Goal: Task Accomplishment & Management: Complete application form

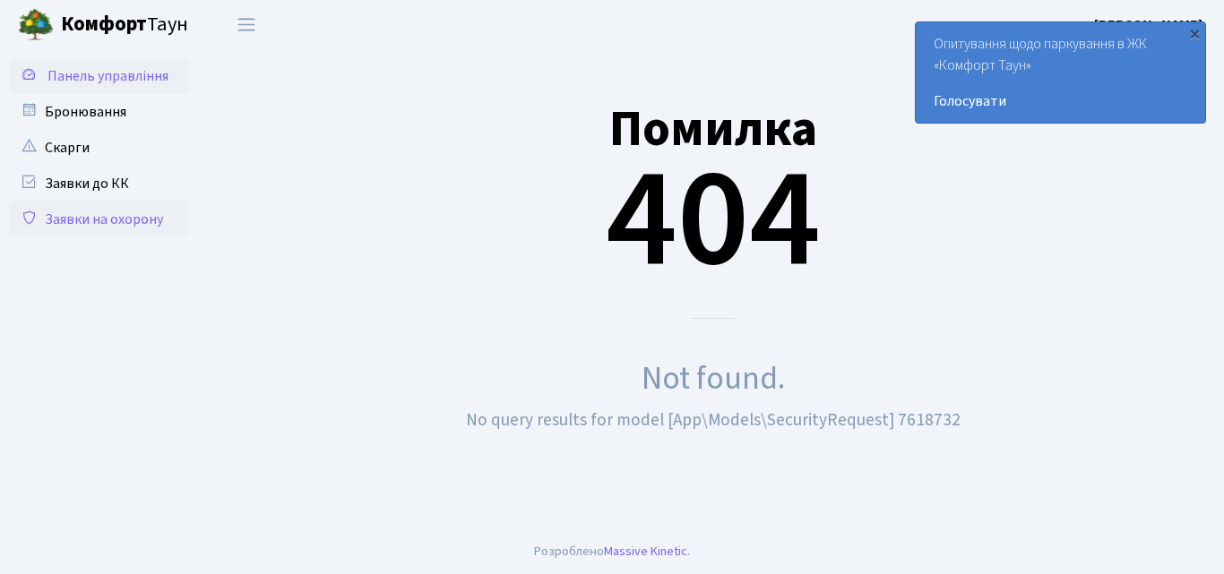
click at [127, 81] on span "Панель управління" at bounding box center [107, 76] width 121 height 20
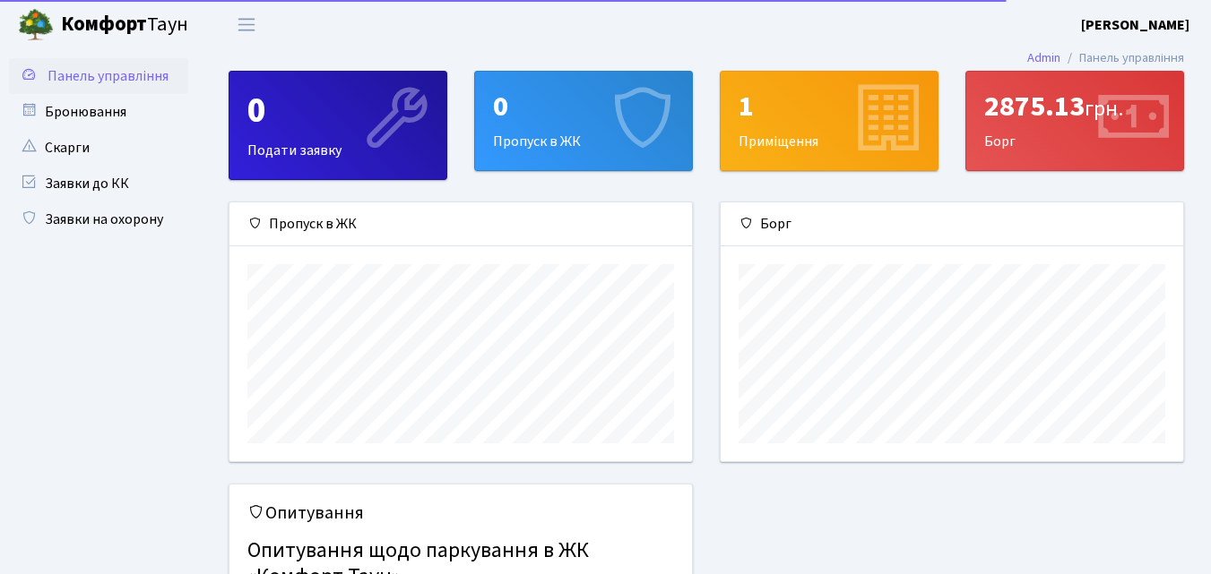
scroll to position [259, 462]
click at [522, 129] on div "0 Пропуск в ЖК" at bounding box center [583, 121] width 217 height 99
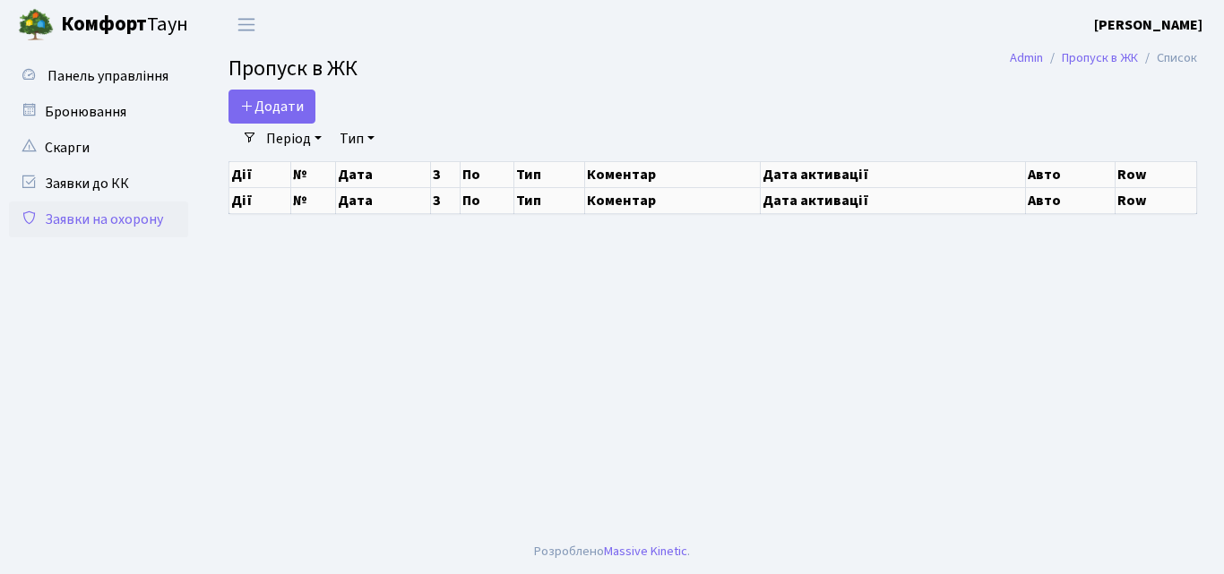
select select "25"
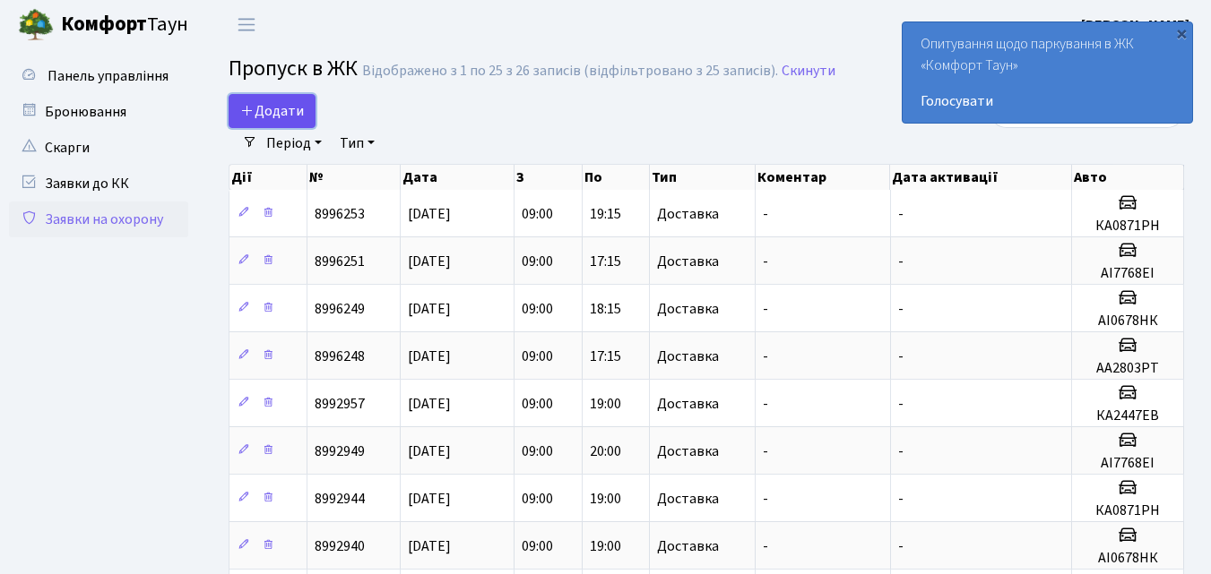
click at [288, 99] on link "Додати" at bounding box center [272, 111] width 87 height 34
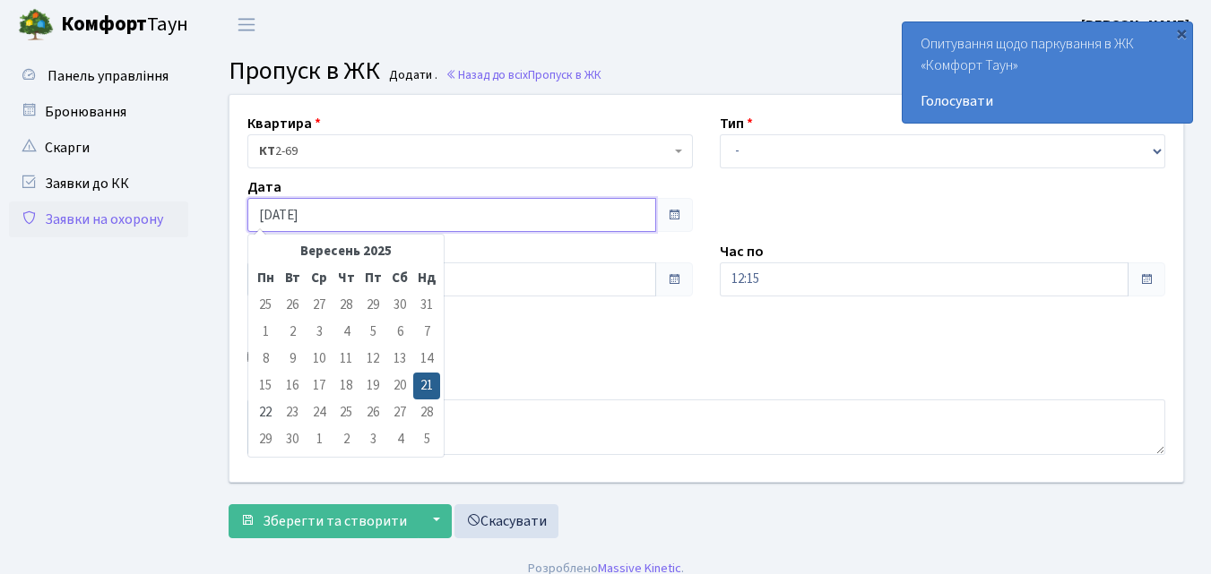
click at [626, 223] on input "[DATE]" at bounding box center [451, 215] width 409 height 34
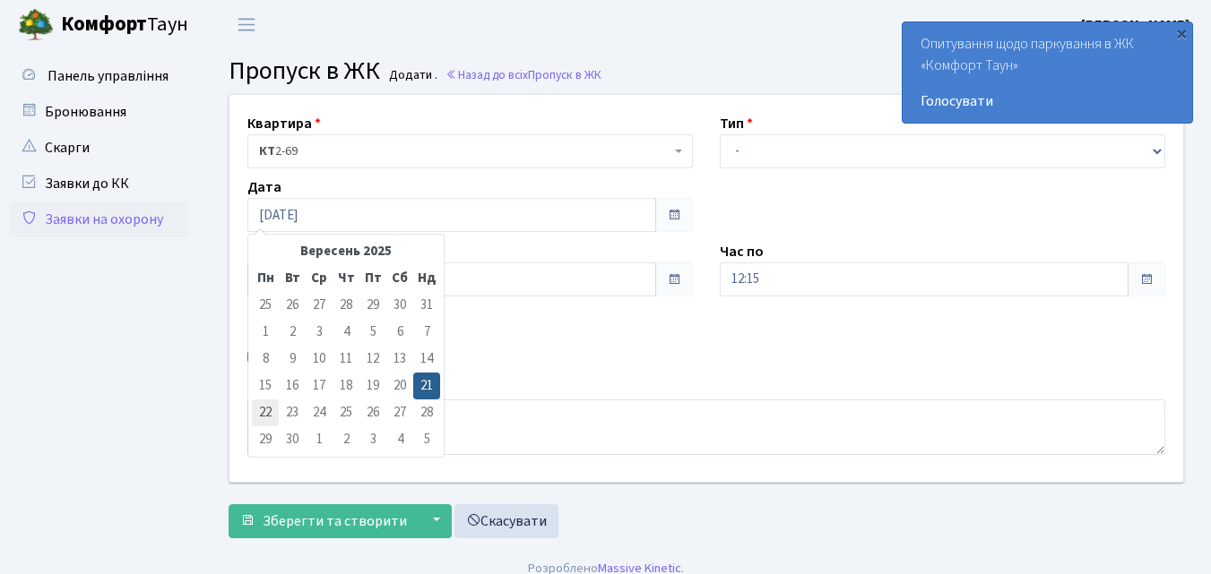
click at [271, 403] on td "22" at bounding box center [265, 413] width 27 height 27
type input "[DATE]"
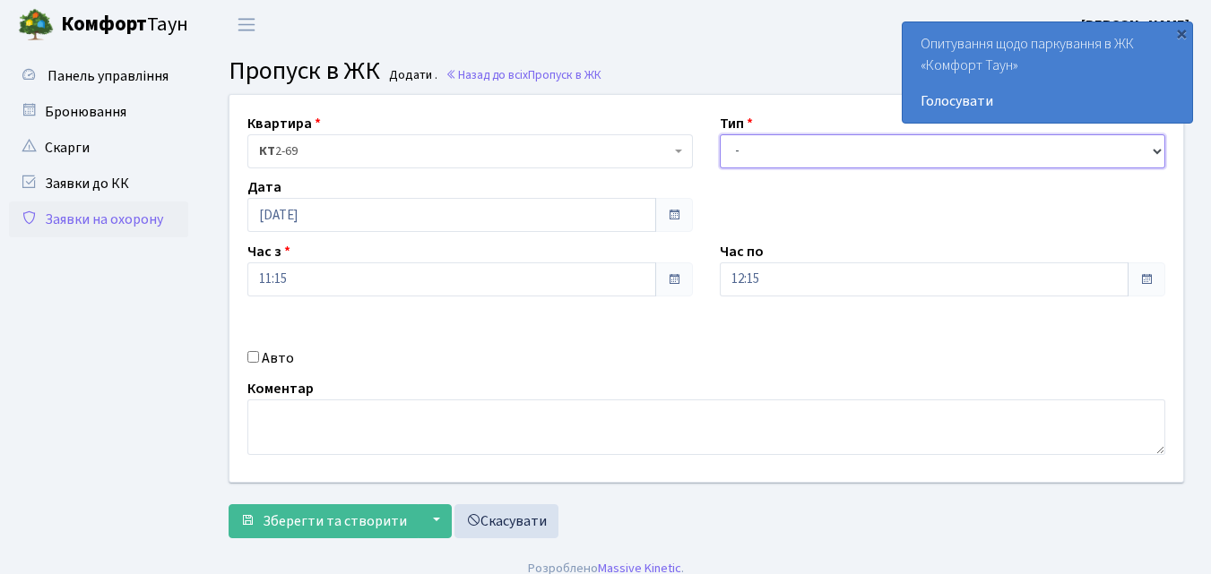
click at [736, 150] on select "- Доставка Таксі Гості Сервіс" at bounding box center [942, 151] width 445 height 34
select select "1"
click at [720, 134] on select "- Доставка Таксі Гості Сервіс" at bounding box center [942, 151] width 445 height 34
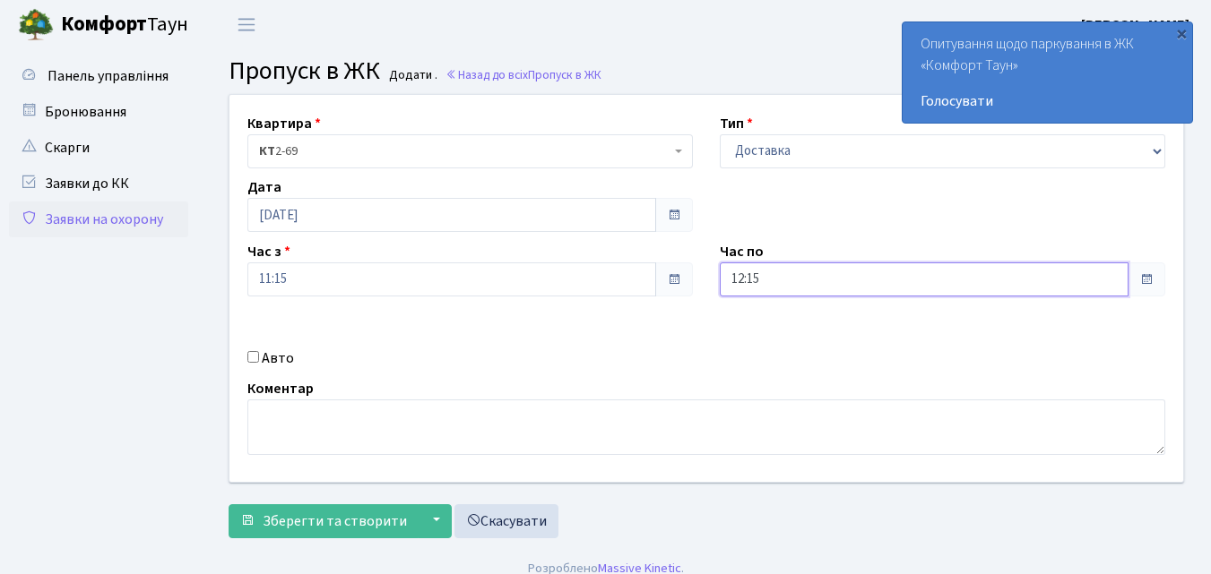
click at [734, 282] on input "12:15" at bounding box center [924, 280] width 409 height 34
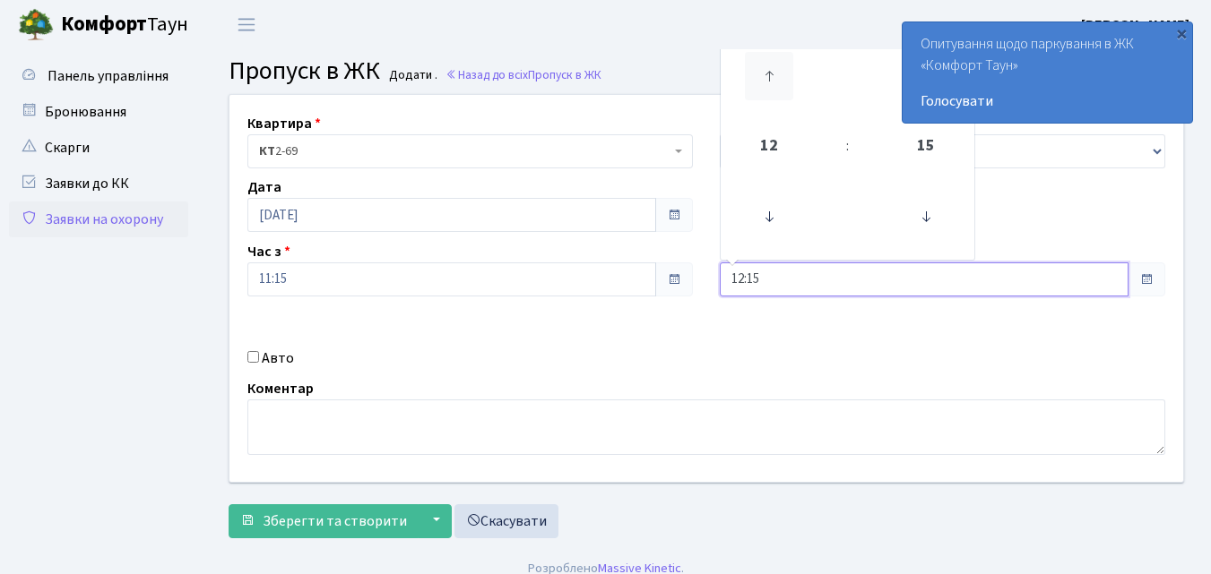
click at [770, 74] on icon at bounding box center [769, 76] width 48 height 48
click at [769, 74] on icon at bounding box center [769, 76] width 48 height 48
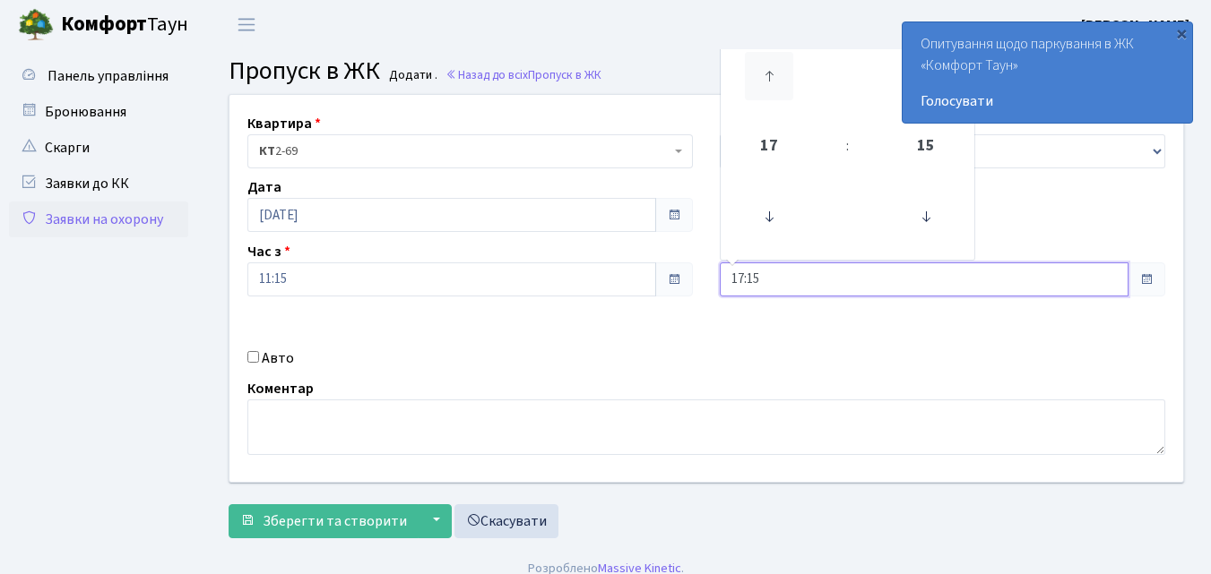
click at [769, 74] on icon at bounding box center [769, 76] width 48 height 48
type input "20:15"
click at [250, 351] on input "Авто" at bounding box center [253, 357] width 12 height 12
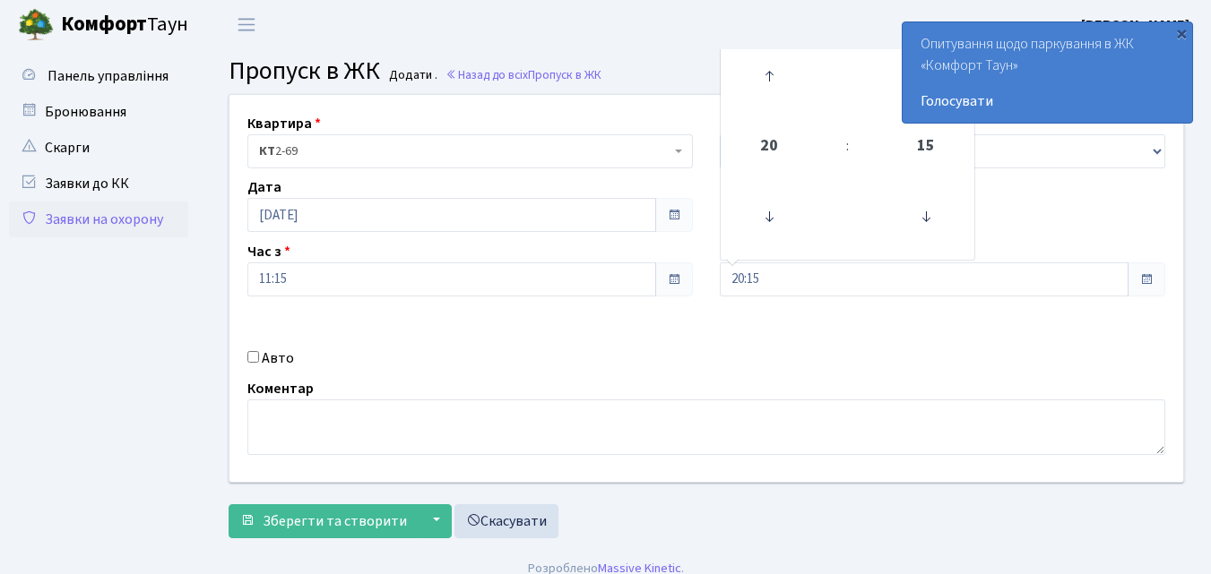
checkbox input "true"
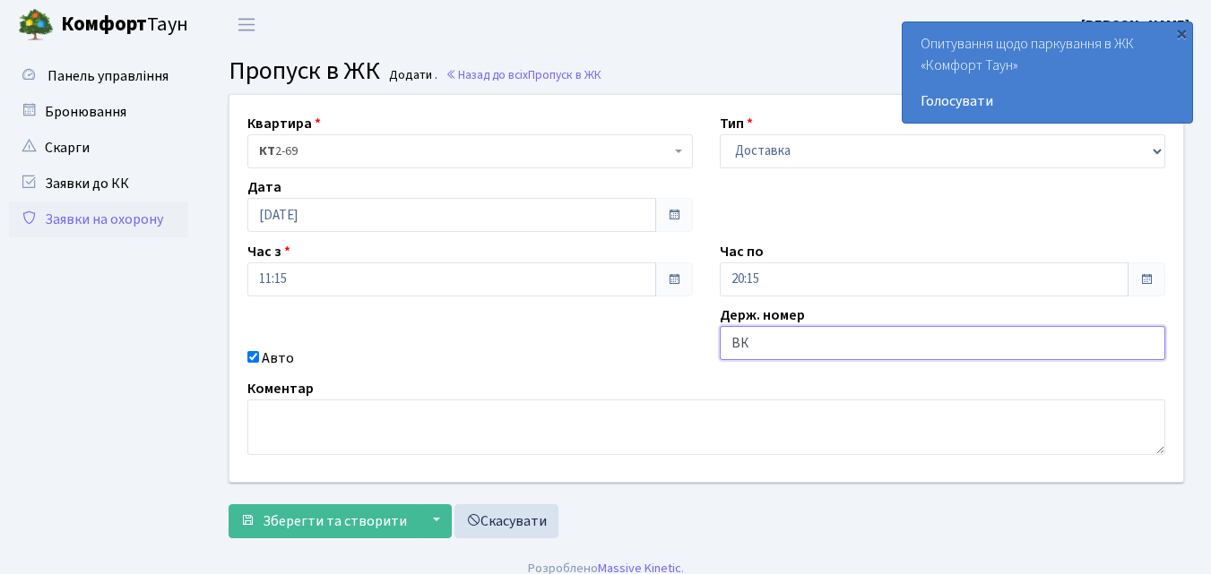
type input "ВК6151ВТ"
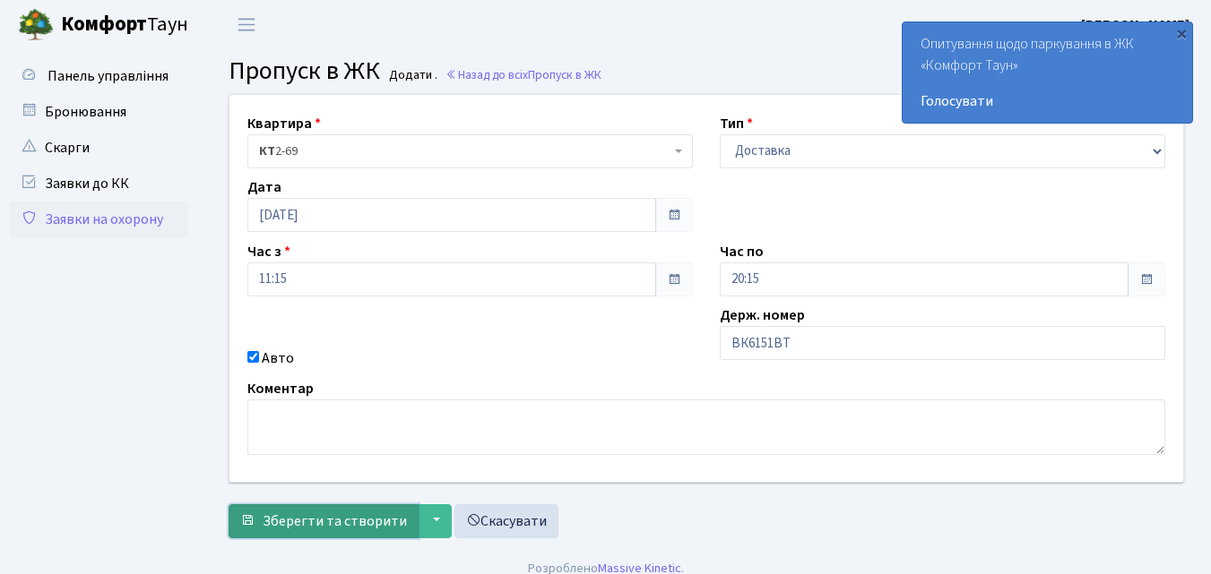
click at [319, 517] on span "Зберегти та створити" at bounding box center [335, 522] width 144 height 20
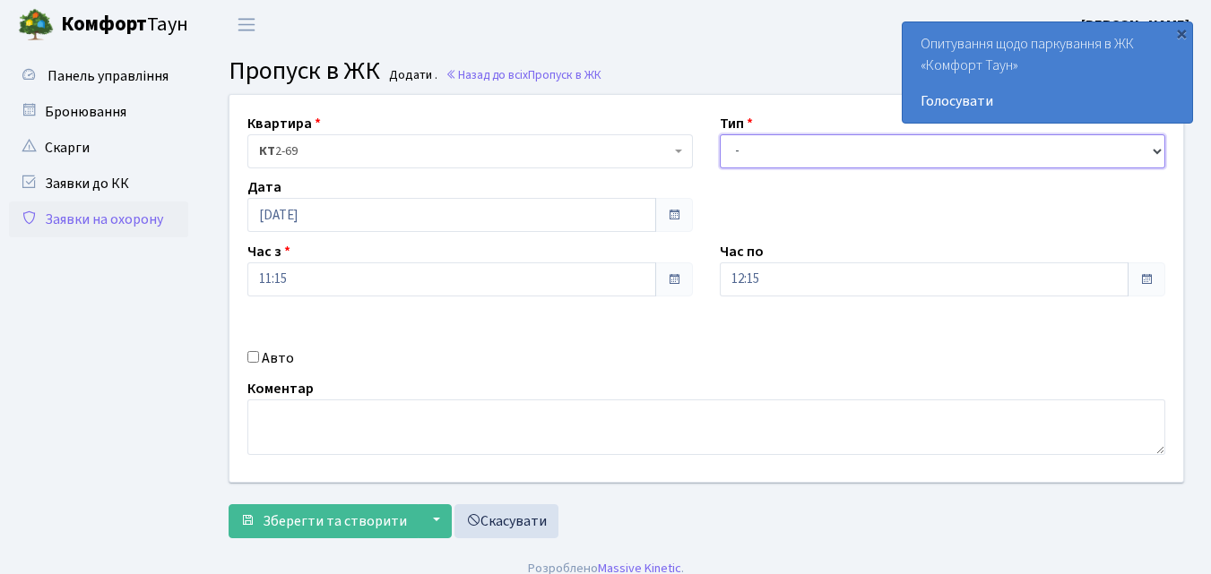
click at [734, 150] on select "- Доставка Таксі Гості Сервіс" at bounding box center [942, 151] width 445 height 34
select select "1"
click at [720, 134] on select "- Доставка Таксі Гості Сервіс" at bounding box center [942, 151] width 445 height 34
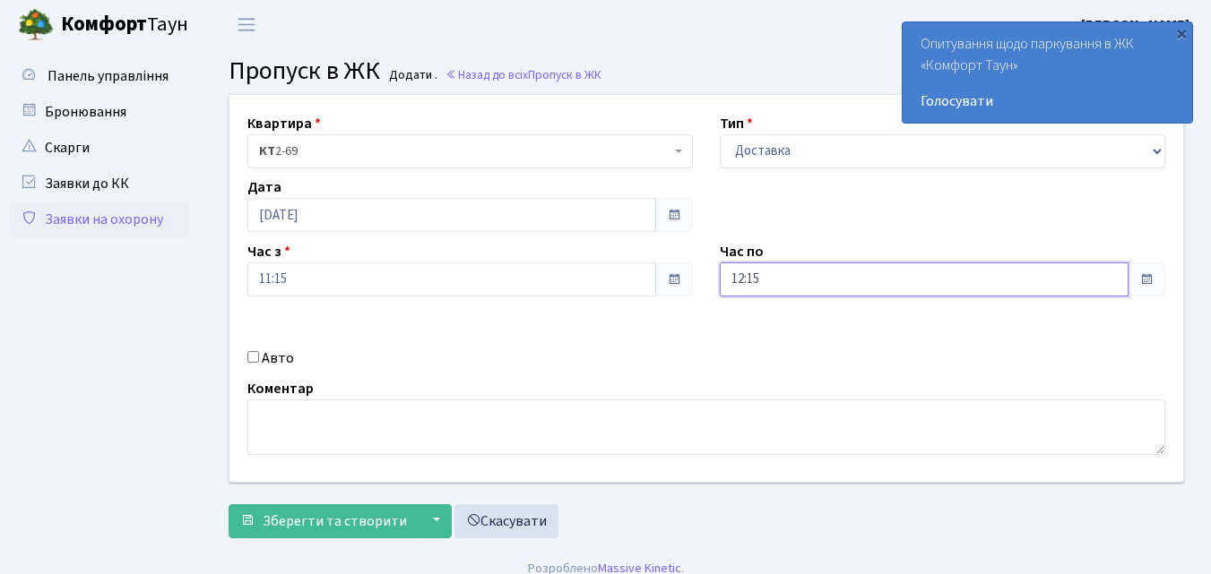
drag, startPoint x: 779, startPoint y: 280, endPoint x: 782, endPoint y: 269, distance: 11.1
click at [780, 280] on input "12:15" at bounding box center [924, 280] width 409 height 34
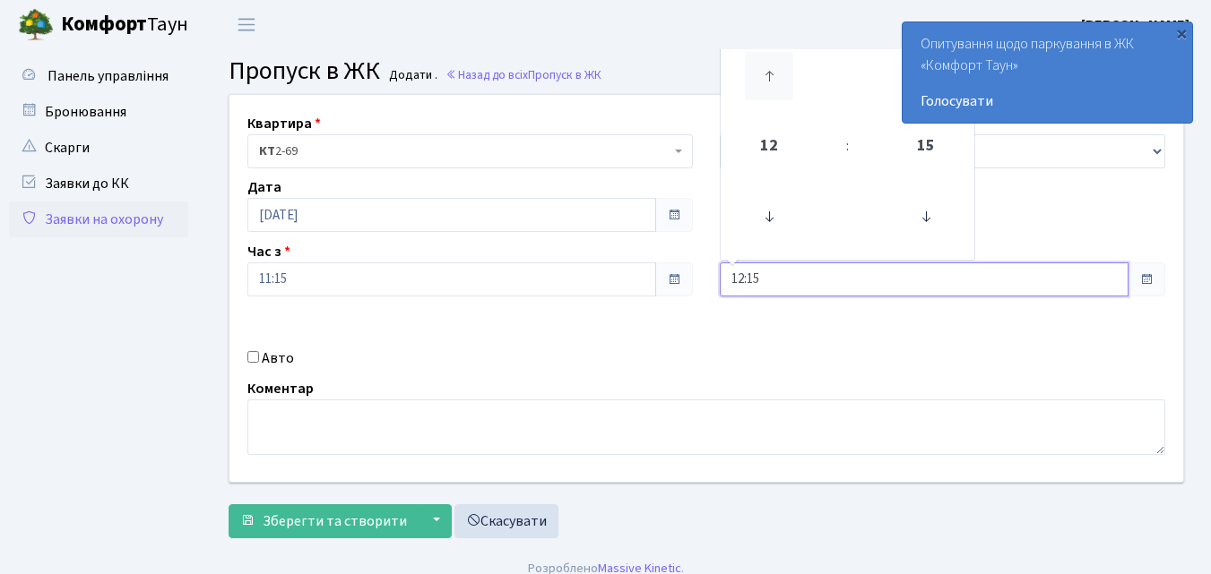
click at [773, 81] on icon at bounding box center [769, 76] width 48 height 48
click at [773, 77] on icon at bounding box center [769, 76] width 48 height 48
click at [770, 79] on icon at bounding box center [769, 76] width 48 height 48
click at [768, 80] on icon at bounding box center [769, 76] width 48 height 48
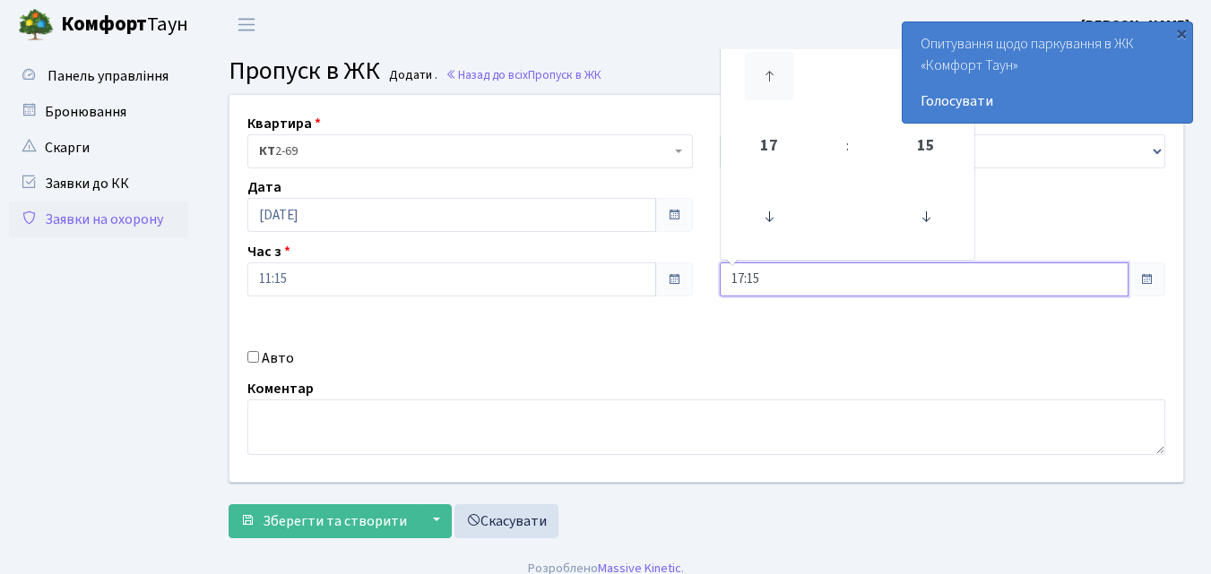
click at [768, 80] on icon at bounding box center [769, 76] width 48 height 48
type input "20:15"
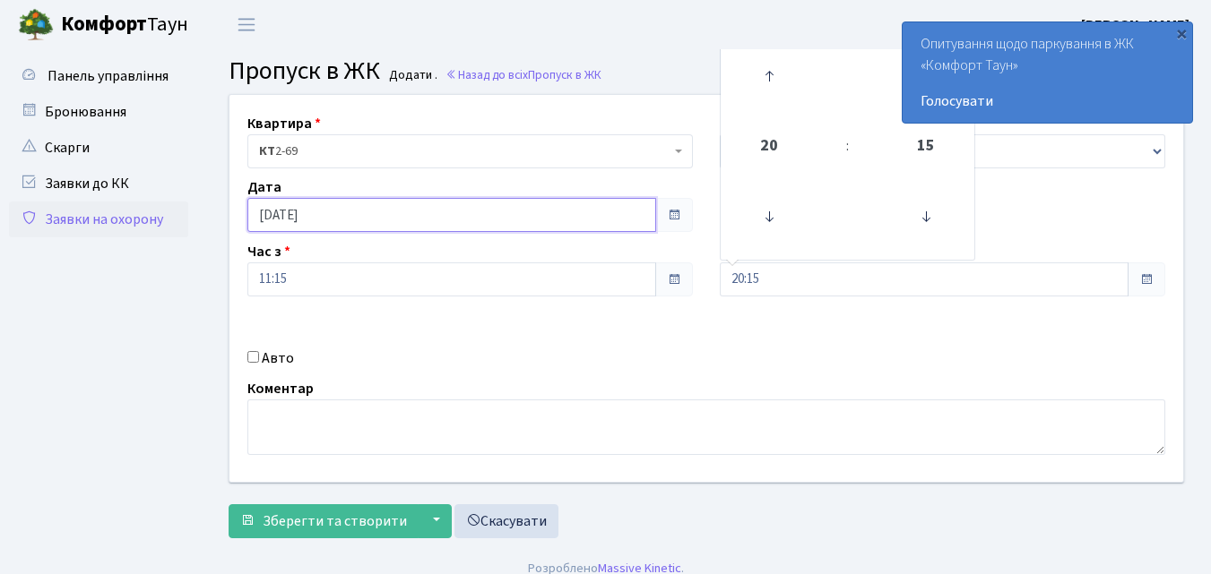
click at [589, 223] on input "21.09.2025" at bounding box center [451, 215] width 409 height 34
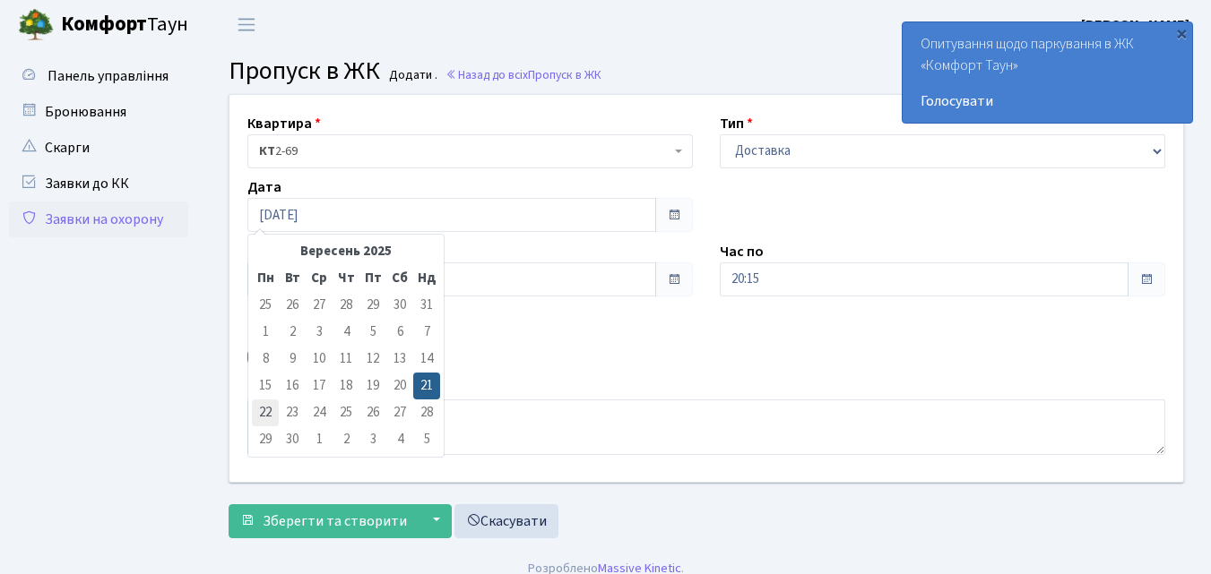
click at [264, 406] on td "22" at bounding box center [265, 413] width 27 height 27
type input "22.09.2025"
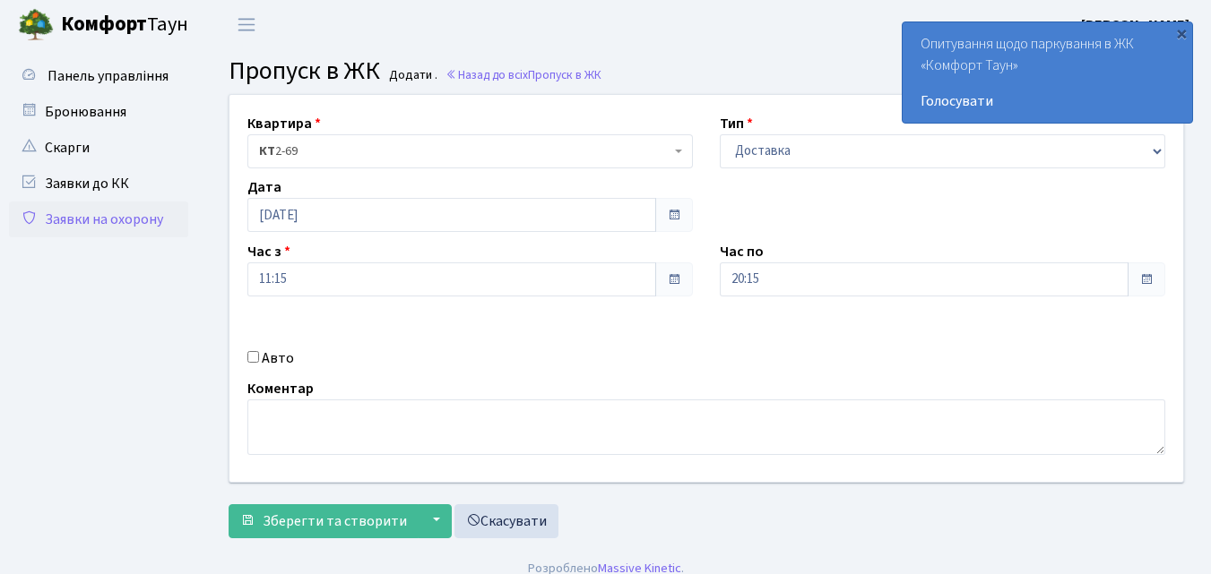
click at [253, 352] on input "Авто" at bounding box center [253, 357] width 12 height 12
checkbox input "true"
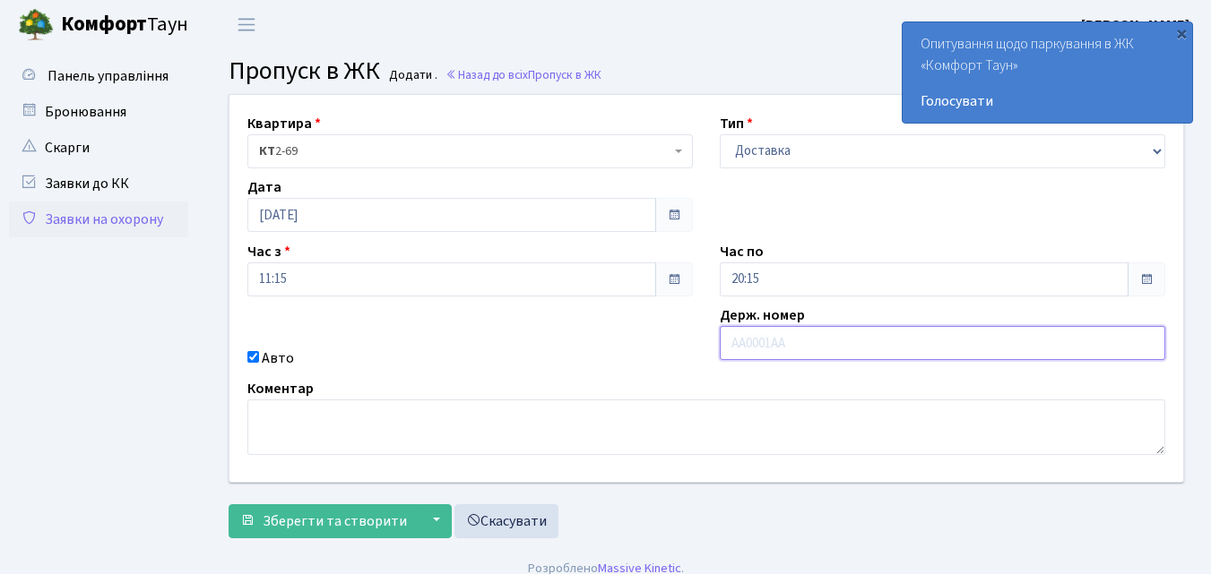
click at [745, 346] on input "text" at bounding box center [942, 343] width 445 height 34
type input "КА0189ВЕ"
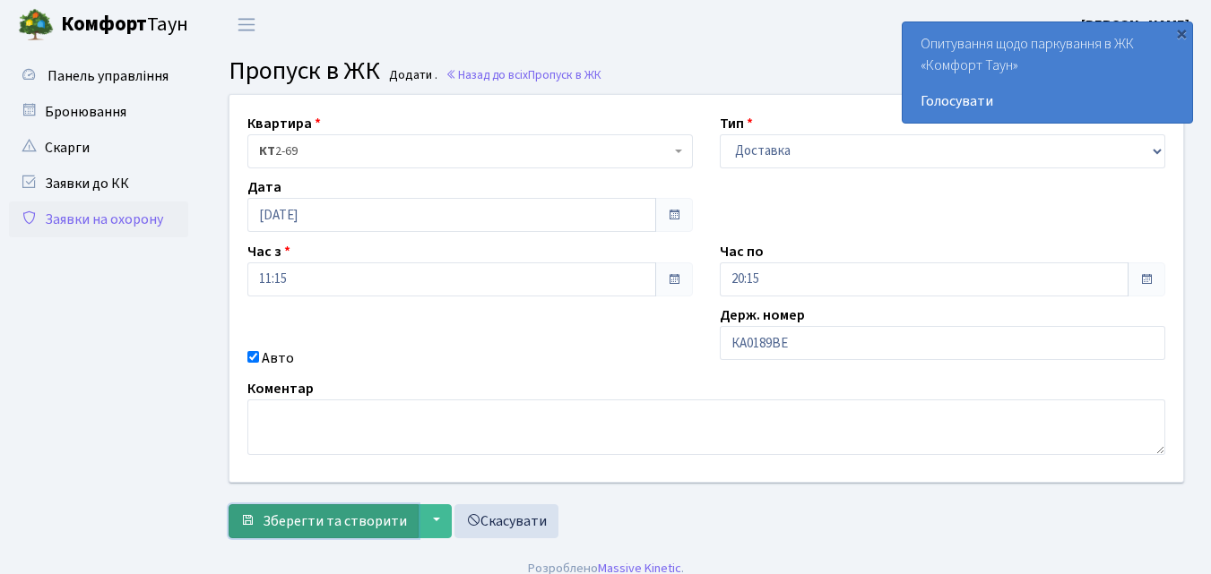
click at [367, 522] on span "Зберегти та створити" at bounding box center [335, 522] width 144 height 20
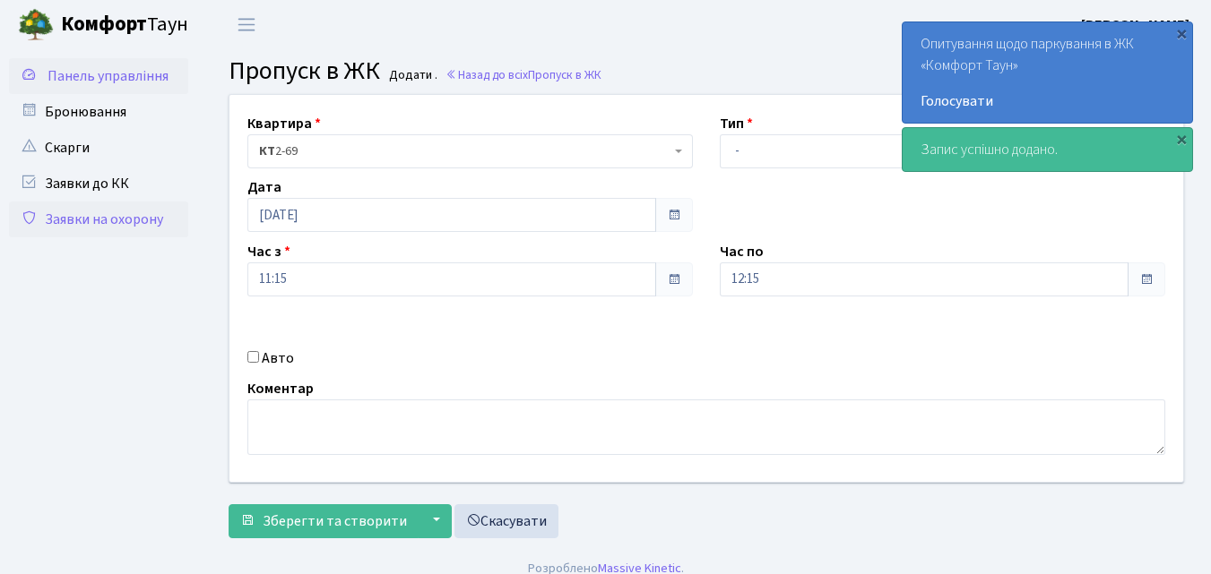
click at [152, 72] on span "Панель управління" at bounding box center [107, 76] width 121 height 20
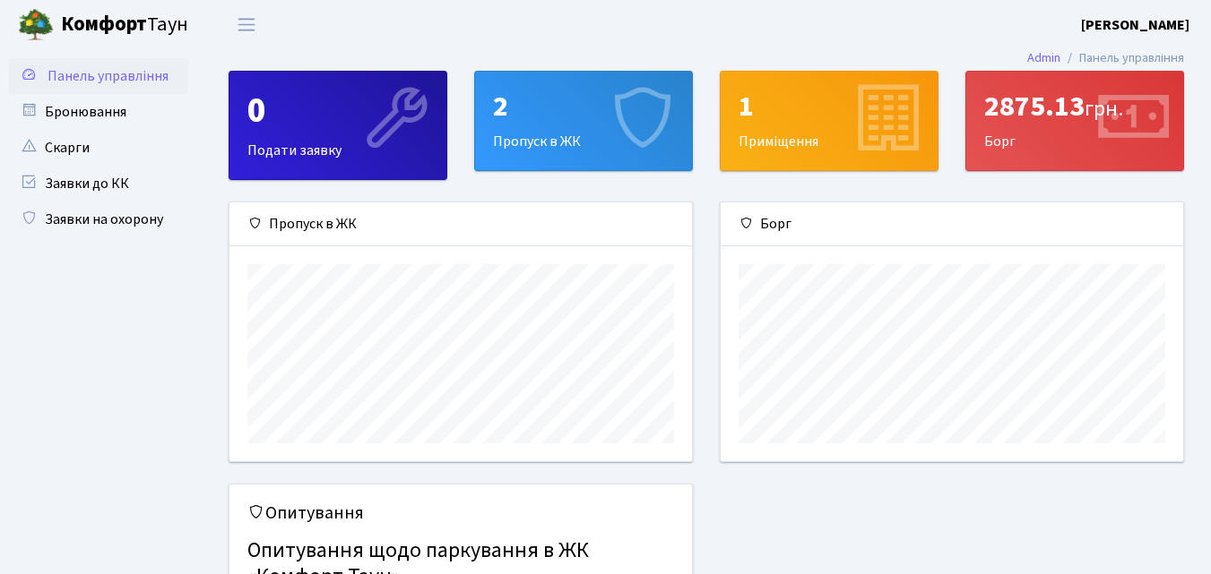
scroll to position [259, 462]
click at [533, 141] on div "2 Пропуск в ЖК" at bounding box center [583, 121] width 217 height 99
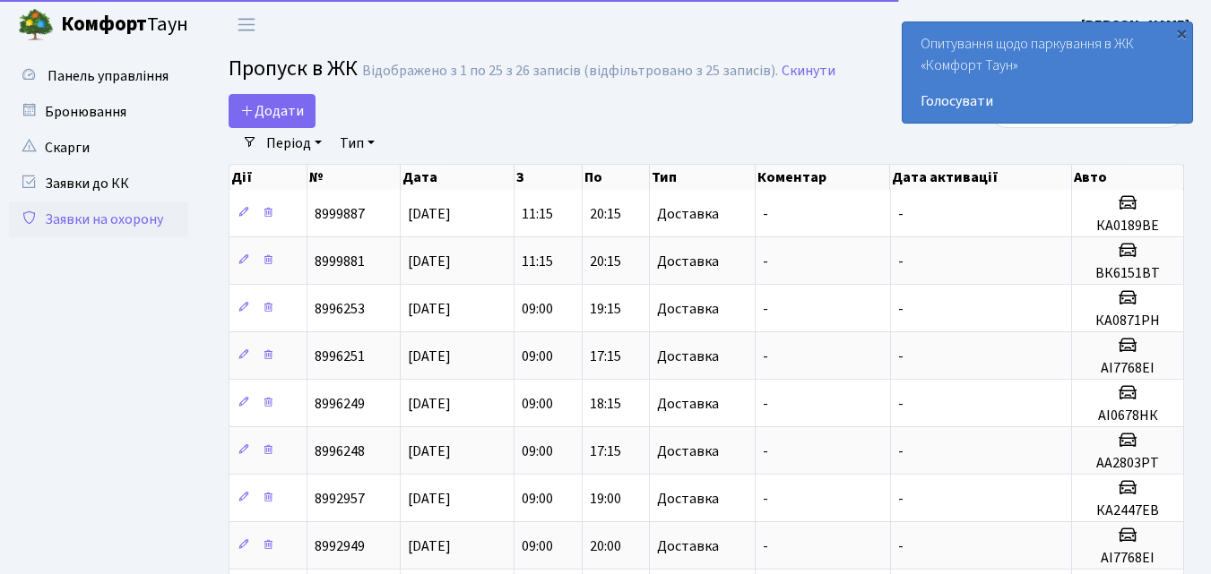
select select "25"
